Goal: Task Accomplishment & Management: Use online tool/utility

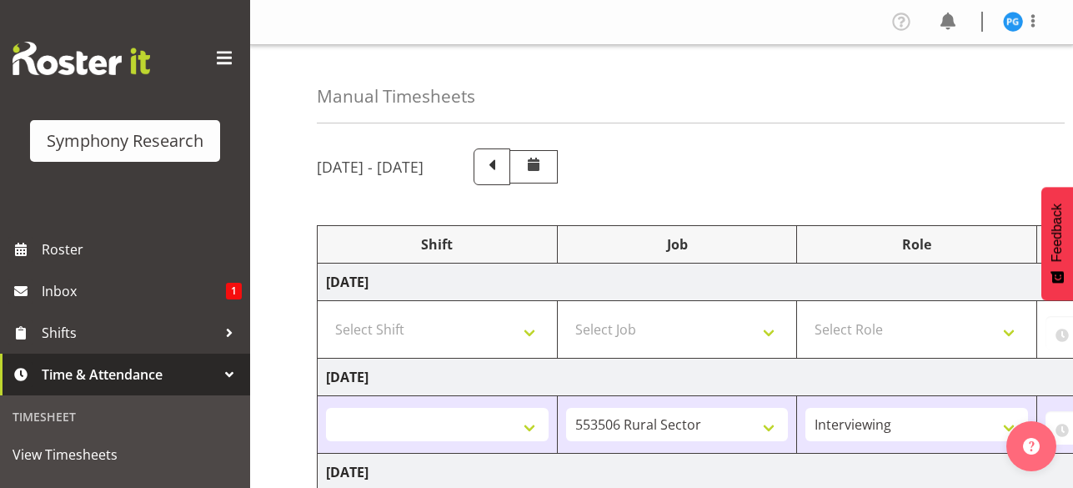
select select
select select "10587"
select select "47"
select select "48116"
select select "10732"
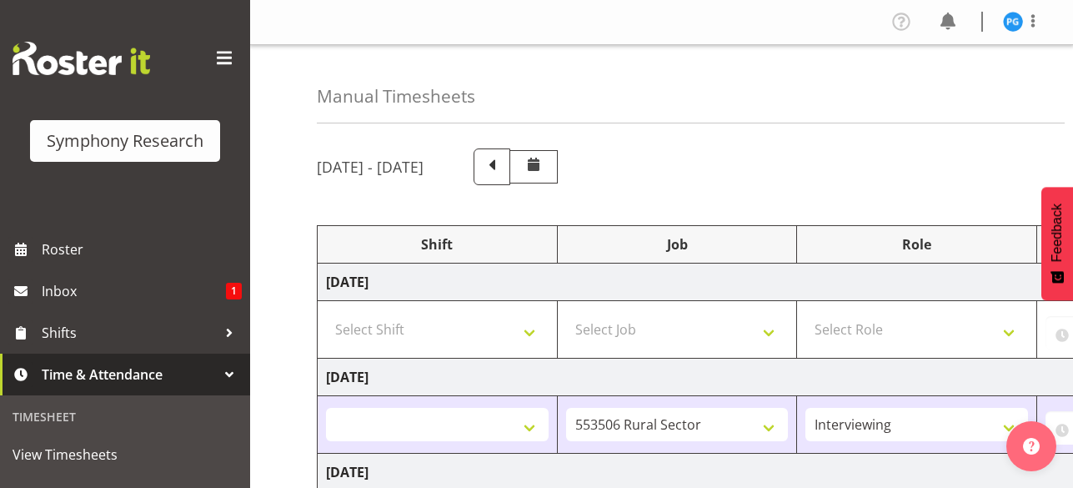
select select "48116"
select select "10575"
select select "47"
select select "2690"
select select "10732"
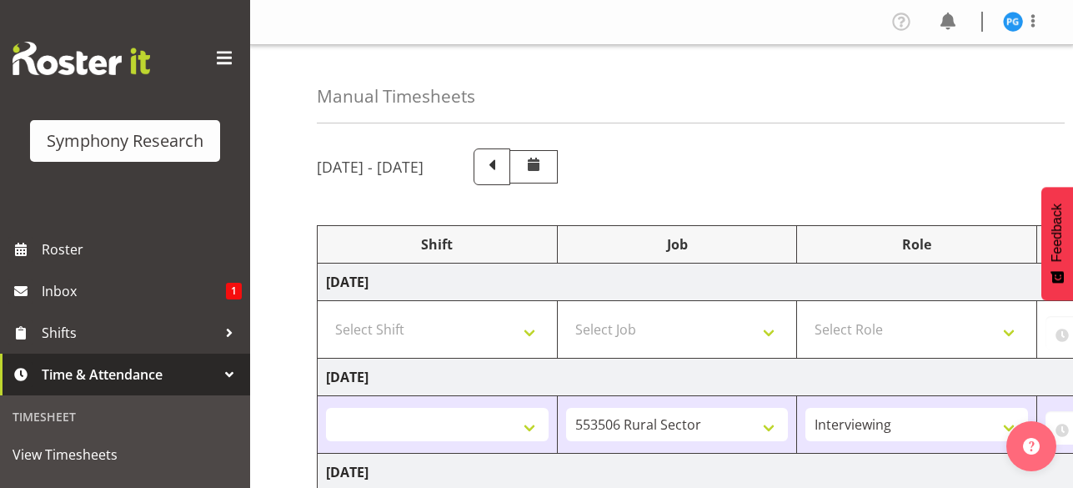
select select "2690"
select select "10732"
select select "47"
